Goal: Transaction & Acquisition: Purchase product/service

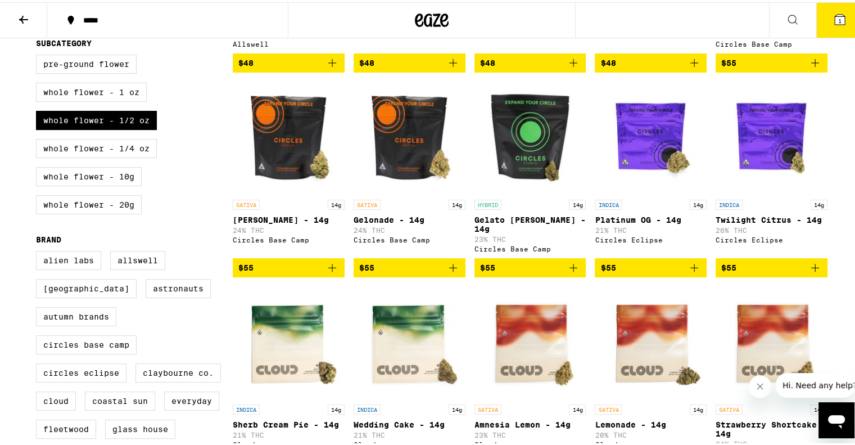
scroll to position [288, 0]
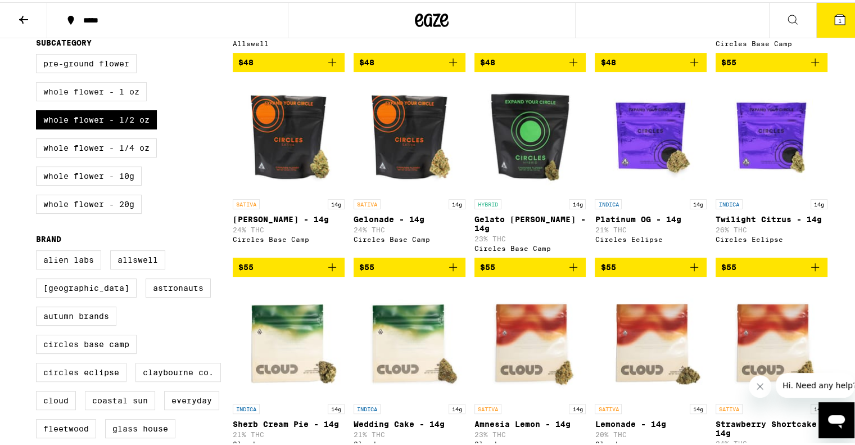
click at [88, 89] on label "Whole Flower - 1 oz" at bounding box center [91, 89] width 111 height 19
click at [39, 54] on input "Whole Flower - 1 oz" at bounding box center [38, 53] width 1 height 1
checkbox input "true"
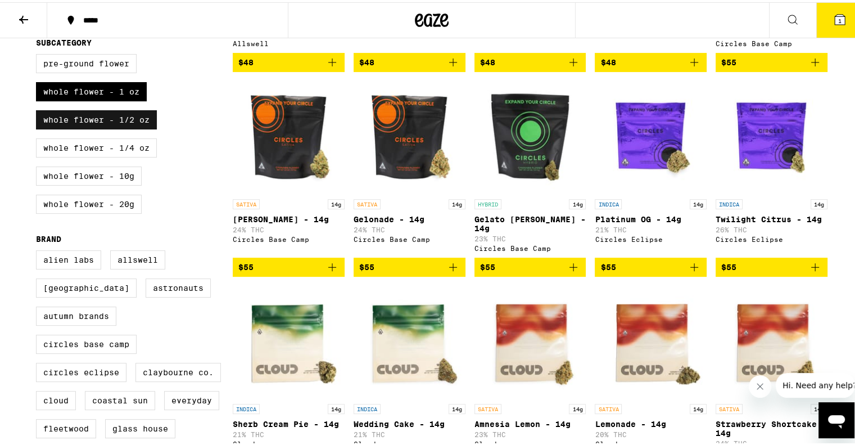
click at [85, 122] on label "Whole Flower - 1/2 oz" at bounding box center [96, 117] width 121 height 19
click at [39, 54] on input "Whole Flower - 1/2 oz" at bounding box center [38, 53] width 1 height 1
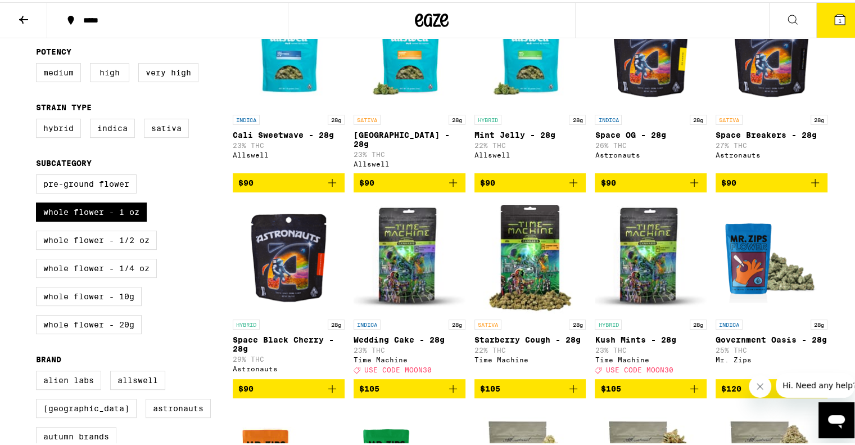
scroll to position [169, 0]
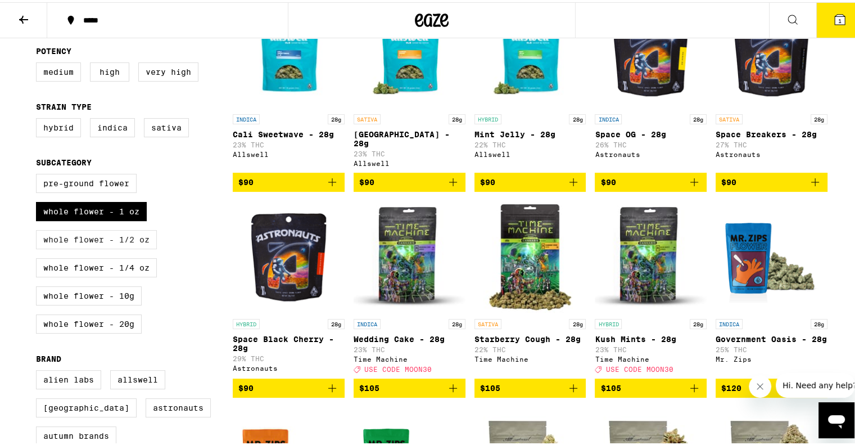
click at [83, 241] on label "Whole Flower - 1/2 oz" at bounding box center [96, 237] width 121 height 19
click at [39, 174] on input "Whole Flower - 1/2 oz" at bounding box center [38, 173] width 1 height 1
checkbox input "true"
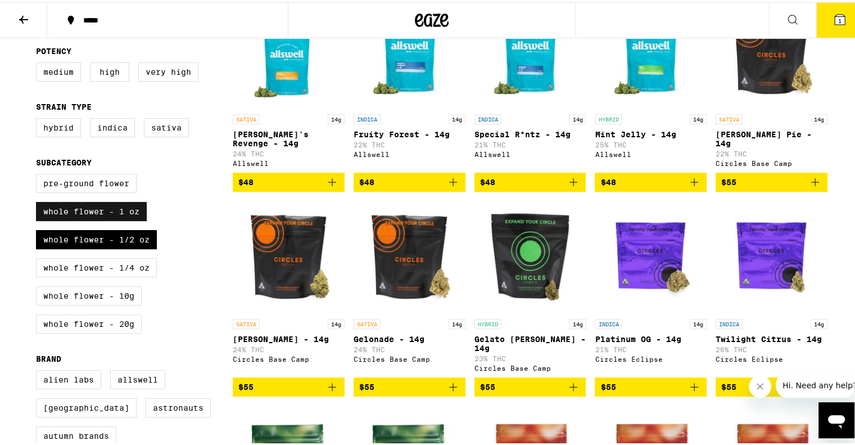
click at [91, 215] on label "Whole Flower - 1 oz" at bounding box center [91, 209] width 111 height 19
click at [39, 174] on input "Whole Flower - 1 oz" at bounding box center [38, 173] width 1 height 1
checkbox input "false"
click at [164, 79] on label "Very High" at bounding box center [168, 69] width 60 height 19
click at [39, 62] on input "Very High" at bounding box center [38, 62] width 1 height 1
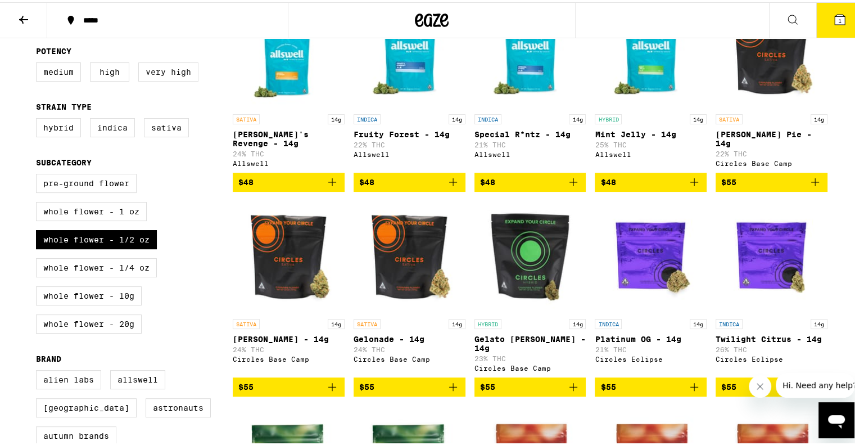
checkbox input "true"
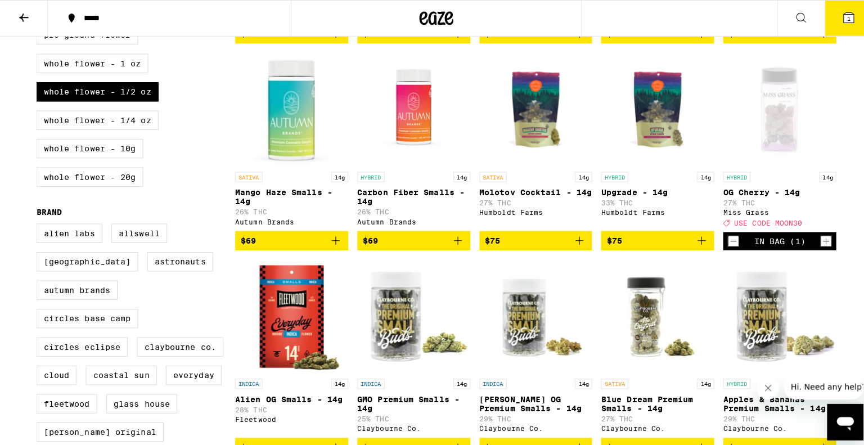
scroll to position [314, 0]
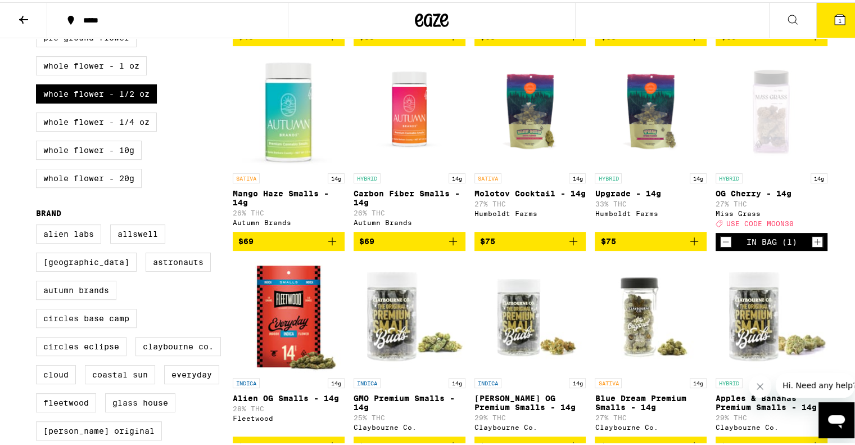
click at [692, 246] on icon "Add to bag" at bounding box center [694, 238] width 13 height 13
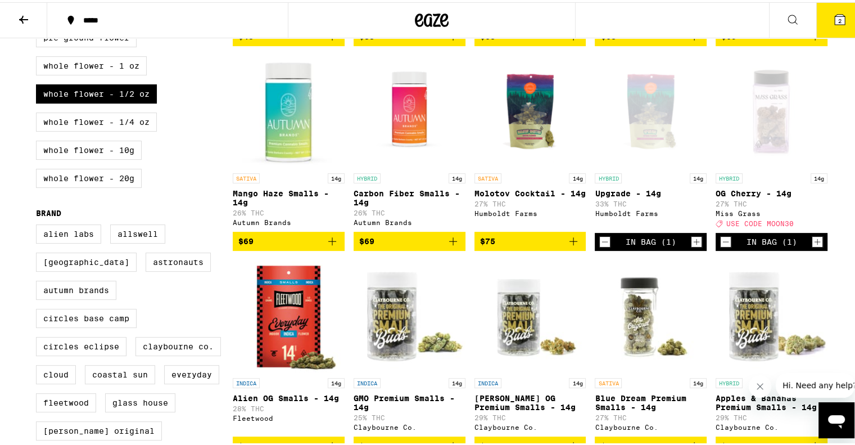
click at [838, 17] on span "2" at bounding box center [839, 18] width 3 height 7
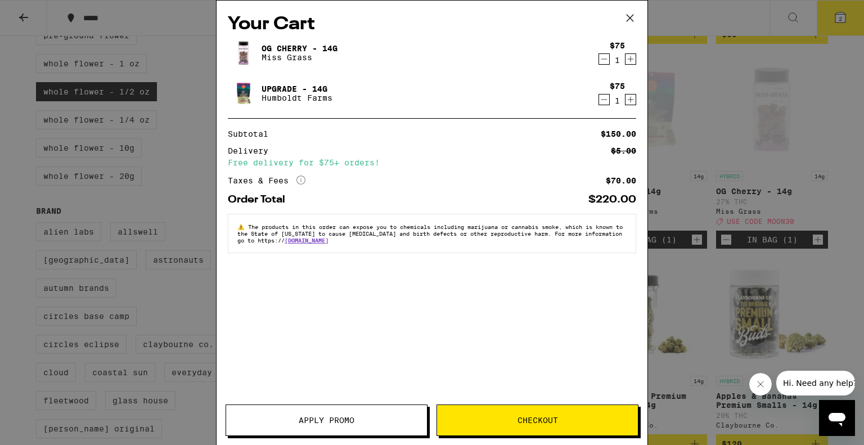
click at [603, 59] on icon "Decrement" at bounding box center [604, 58] width 10 height 13
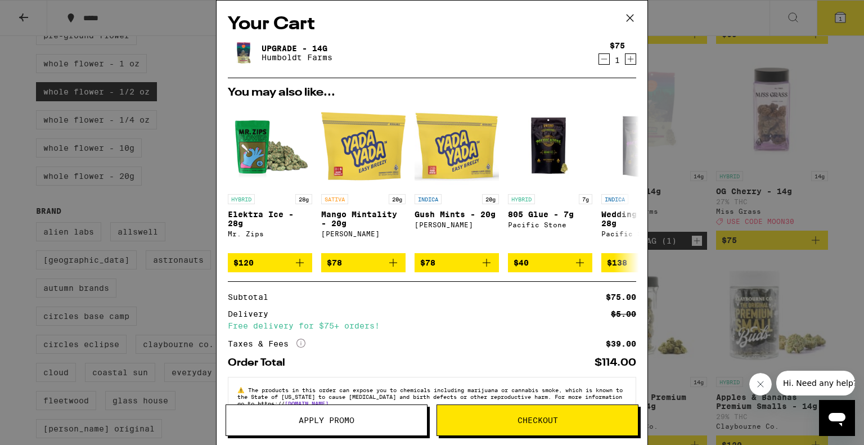
click at [524, 426] on button "Checkout" at bounding box center [537, 419] width 202 height 31
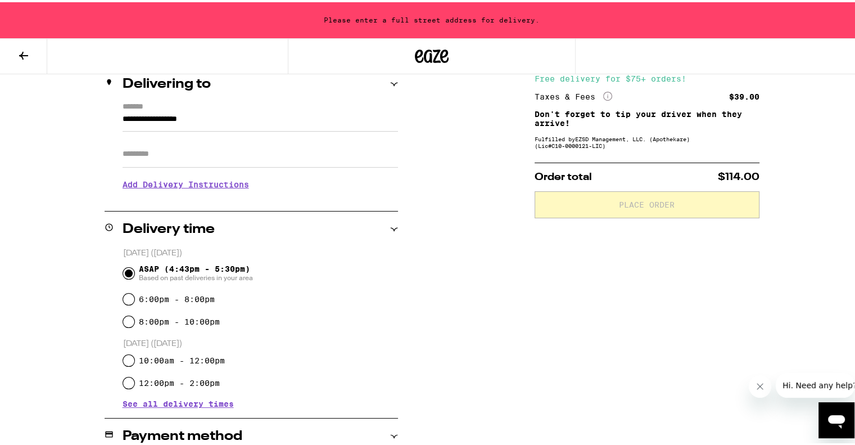
scroll to position [139, 0]
click at [390, 84] on icon at bounding box center [394, 82] width 8 height 8
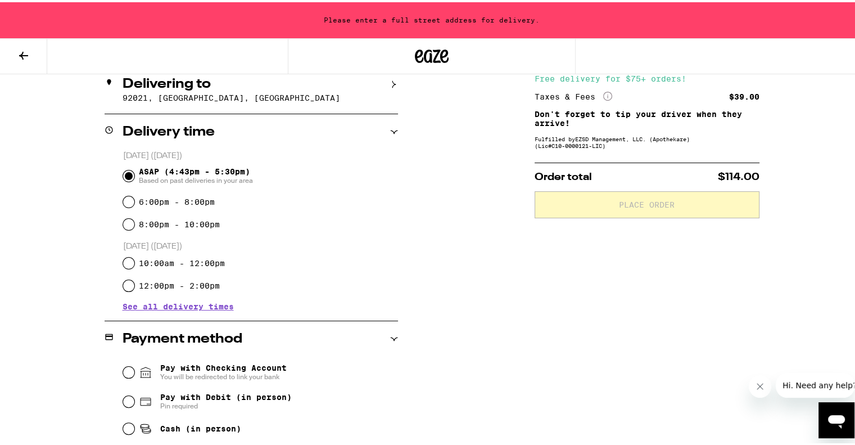
click at [390, 84] on icon at bounding box center [394, 82] width 8 height 8
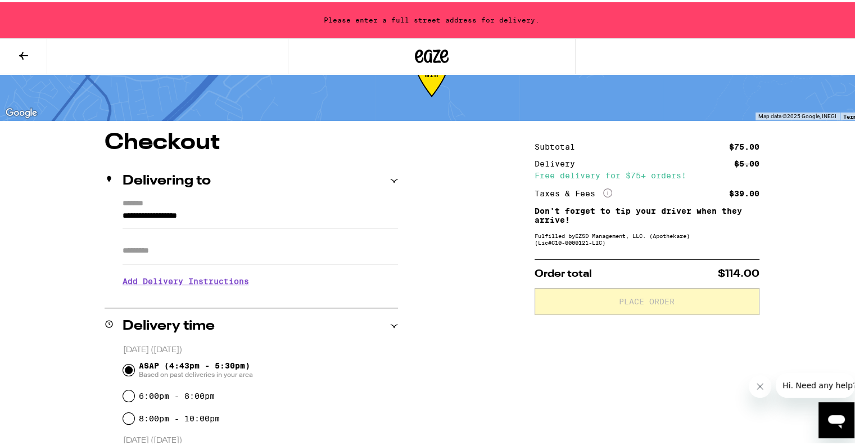
scroll to position [42, 0]
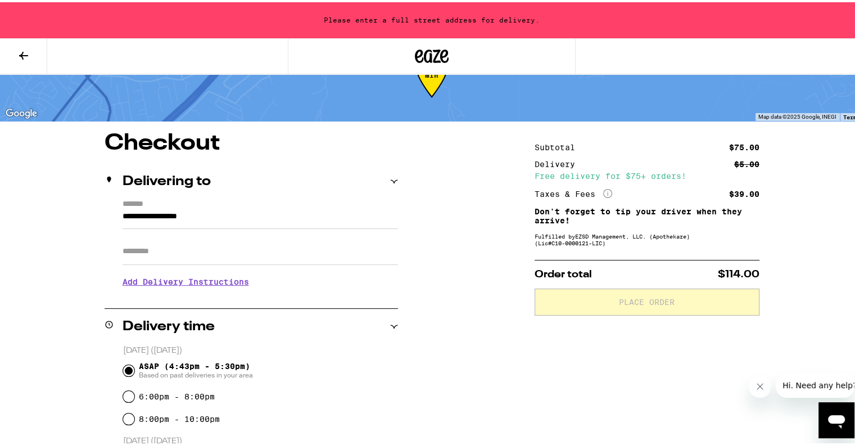
click at [116, 219] on div "**********" at bounding box center [252, 245] width 294 height 97
click at [123, 214] on input "**********" at bounding box center [261, 216] width 276 height 19
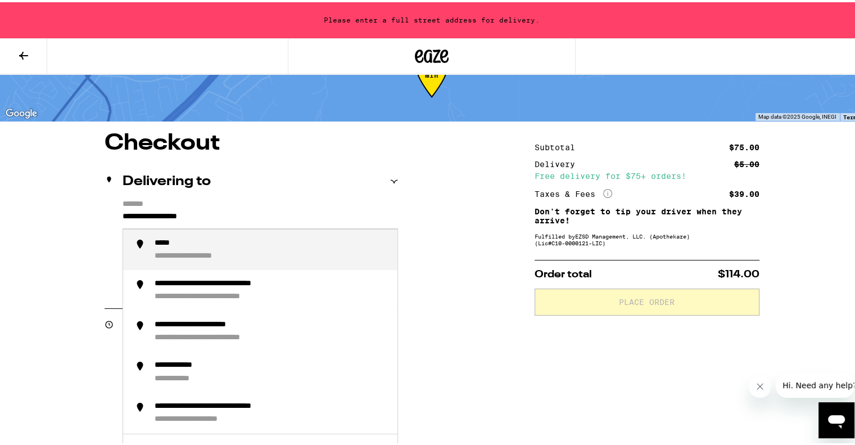
click at [123, 216] on input "**********" at bounding box center [261, 216] width 276 height 19
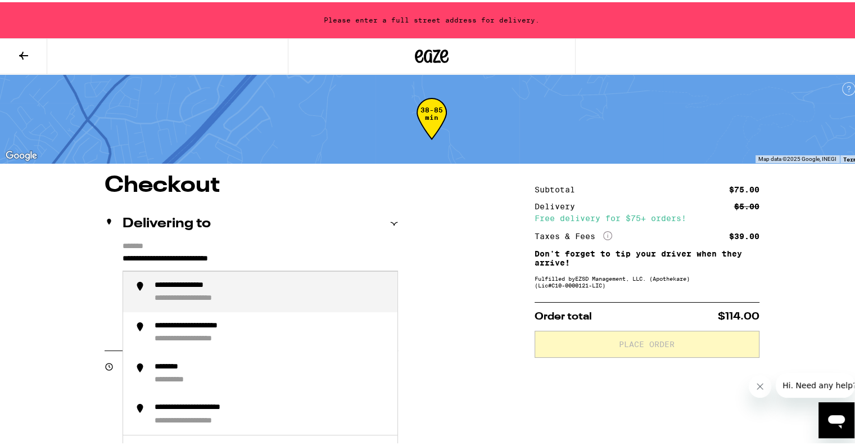
click at [197, 290] on div "**********" at bounding box center [272, 289] width 234 height 23
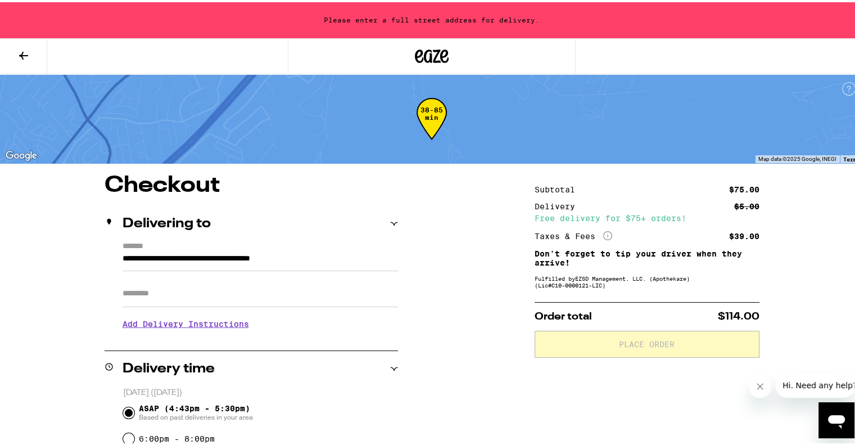
type input "**********"
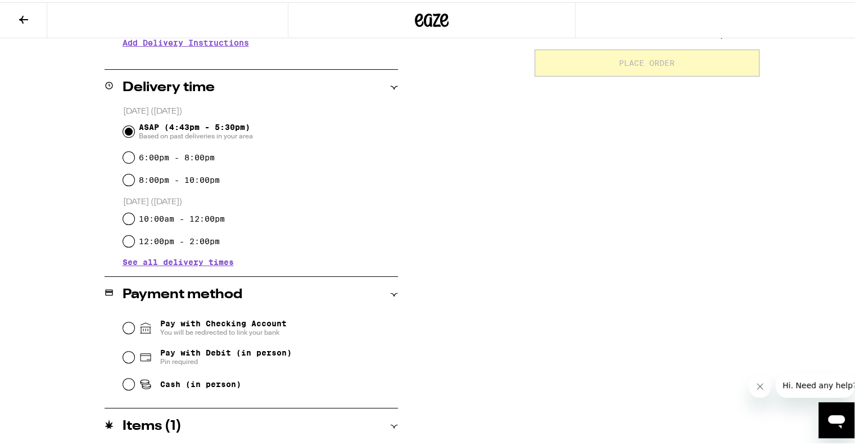
scroll to position [292, 0]
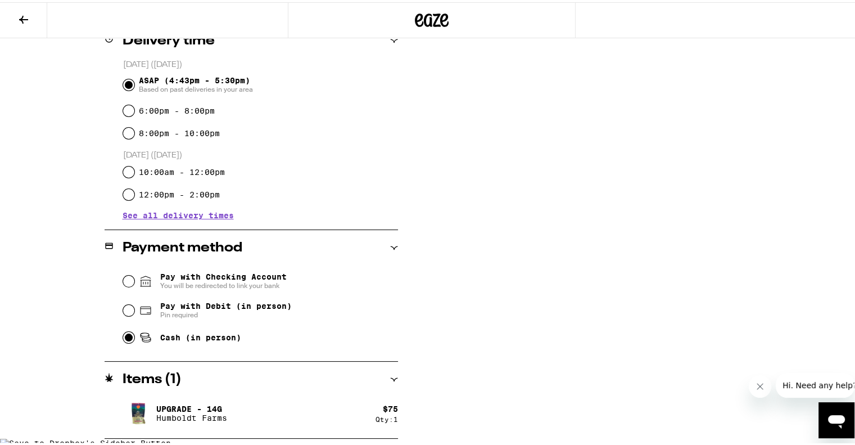
click at [126, 336] on input "Cash (in person)" at bounding box center [128, 334] width 11 height 11
radio input "true"
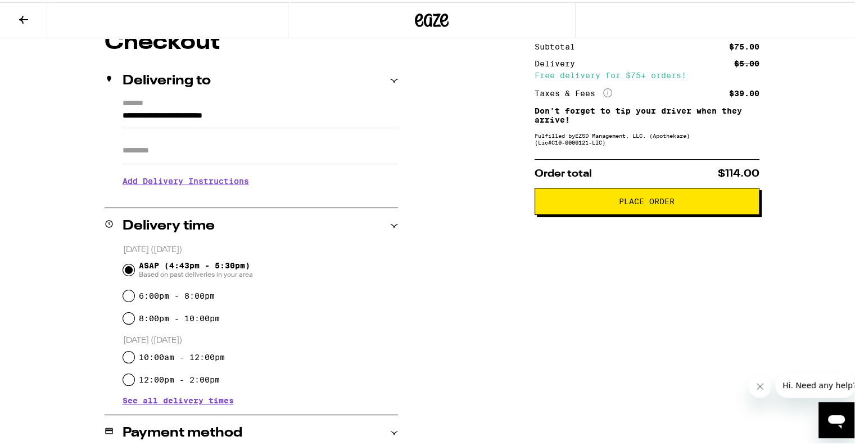
scroll to position [75, 0]
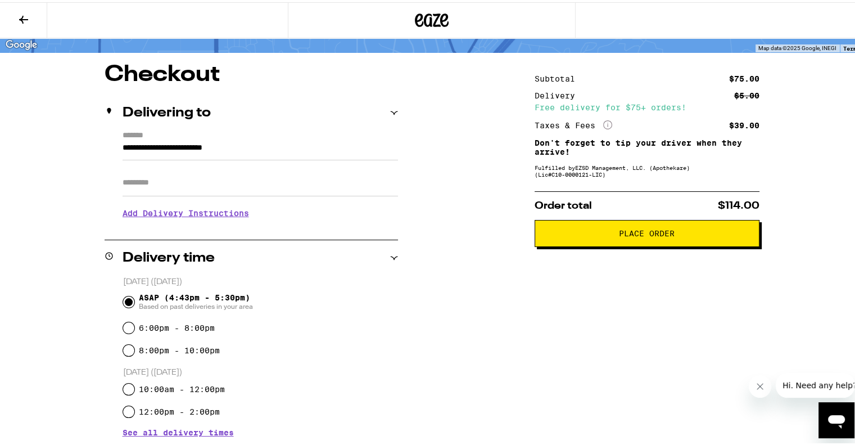
click at [672, 234] on span "Place Order" at bounding box center [647, 231] width 206 height 8
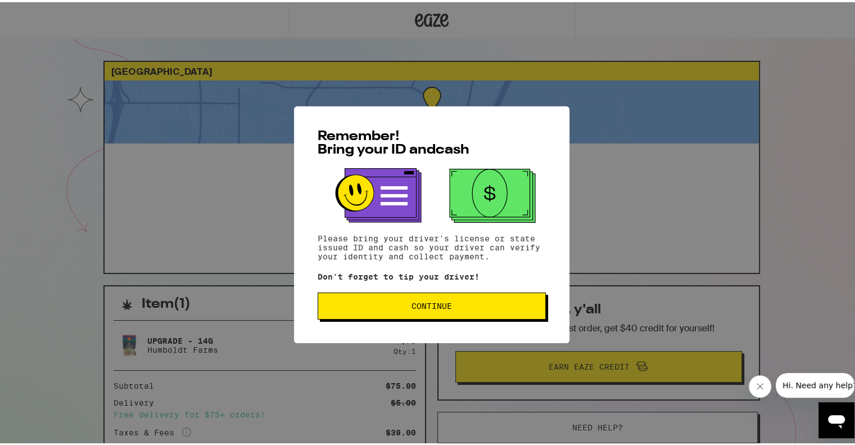
click at [455, 305] on span "Continue" at bounding box center [431, 304] width 209 height 8
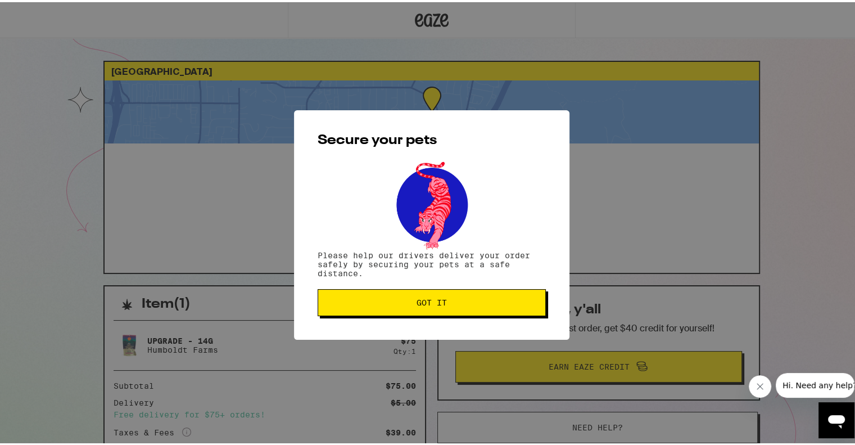
click at [430, 299] on span "Got it" at bounding box center [432, 300] width 30 height 8
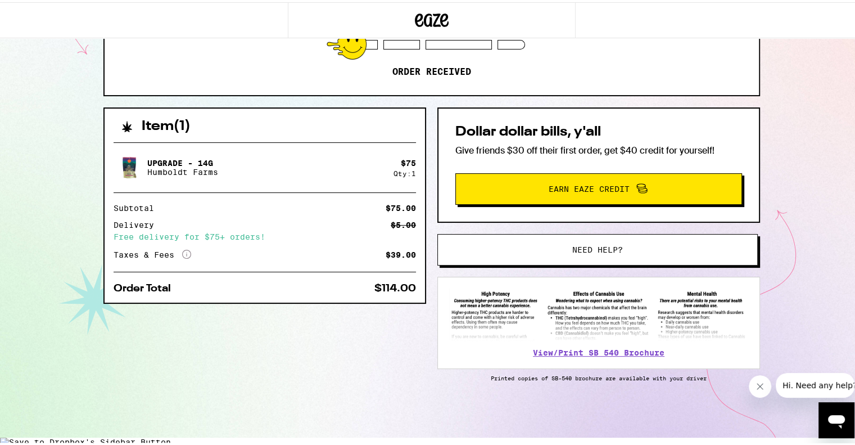
scroll to position [177, 0]
